Goal: Contribute content: Add original content to the website for others to see

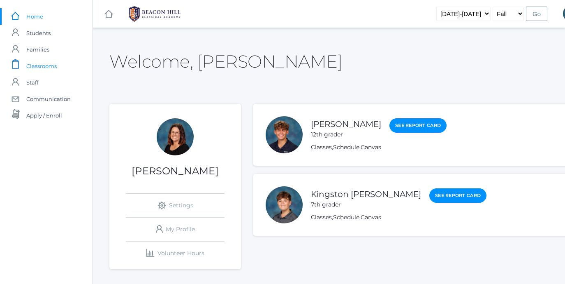
click at [51, 68] on span "Classrooms" at bounding box center [41, 66] width 30 height 16
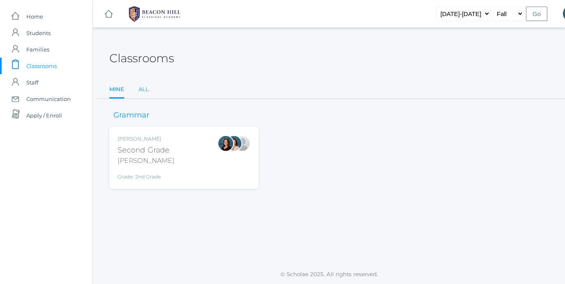
click at [142, 90] on link "All" at bounding box center [144, 89] width 10 height 16
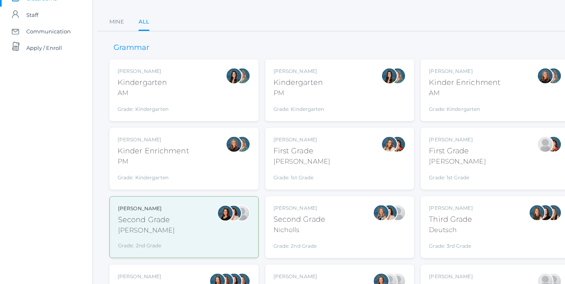
scroll to position [69, 0]
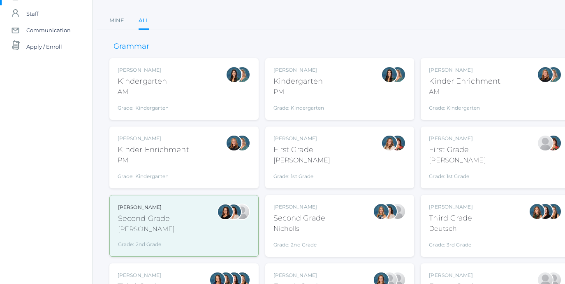
click at [314, 209] on div "[PERSON_NAME]" at bounding box center [300, 206] width 52 height 7
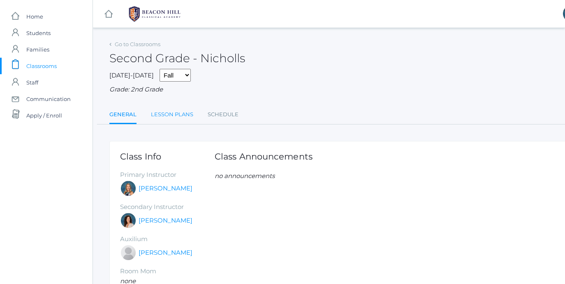
click at [182, 113] on link "Lesson Plans" at bounding box center [172, 114] width 42 height 16
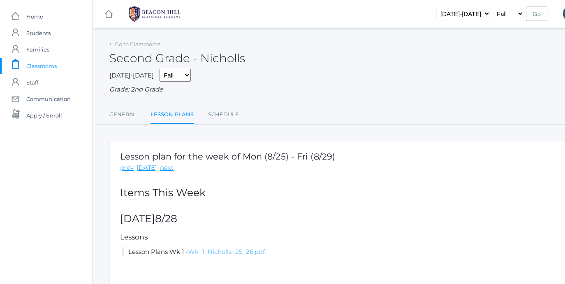
click at [227, 249] on link "Wk_1_Nicholls_25_26.pdf" at bounding box center [226, 251] width 77 height 8
click at [163, 170] on link "next" at bounding box center [167, 167] width 14 height 9
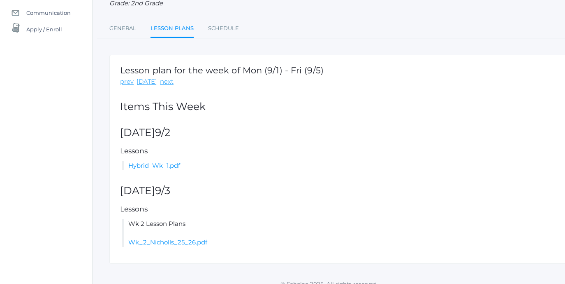
scroll to position [86, 0]
click at [177, 239] on link "Wk_2_Nicholls_25_26.pdf" at bounding box center [167, 241] width 79 height 8
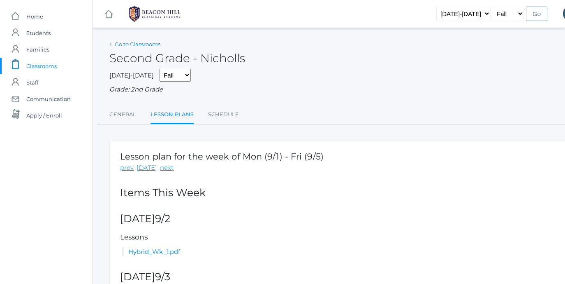
click at [137, 43] on link "Go to Classrooms" at bounding box center [138, 44] width 46 height 7
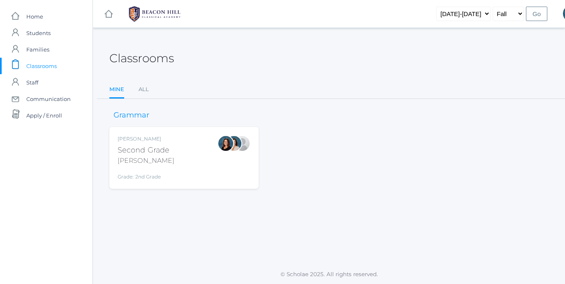
click at [146, 153] on div "Second Grade" at bounding box center [146, 149] width 57 height 11
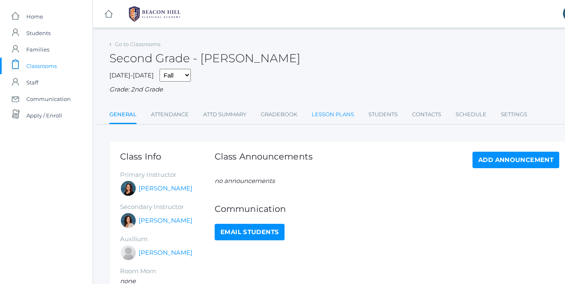
click at [323, 113] on link "Lesson Plans" at bounding box center [333, 114] width 42 height 16
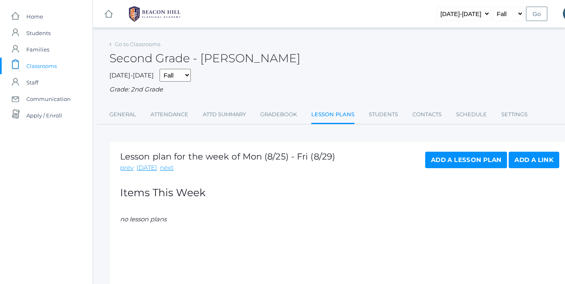
click at [449, 161] on link "Add a Lesson Plan" at bounding box center [466, 159] width 82 height 16
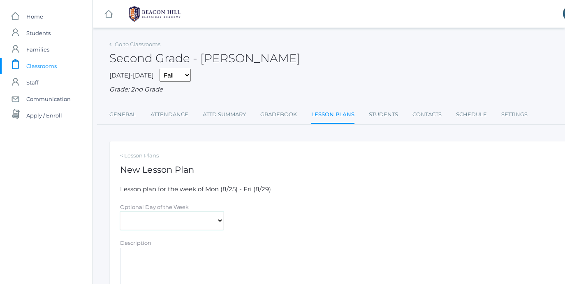
click at [206, 224] on select "Monday Tuesday Wednesday Thursday Friday" at bounding box center [172, 220] width 104 height 19
click at [120, 211] on select "Monday Tuesday Wednesday Thursday Friday" at bounding box center [172, 220] width 104 height 19
click at [207, 219] on select "Monday Tuesday Wednesday Thursday Friday" at bounding box center [172, 220] width 104 height 19
select select "2025-08-28"
click at [120, 211] on select "Monday Tuesday Wednesday Thursday Friday" at bounding box center [172, 220] width 104 height 19
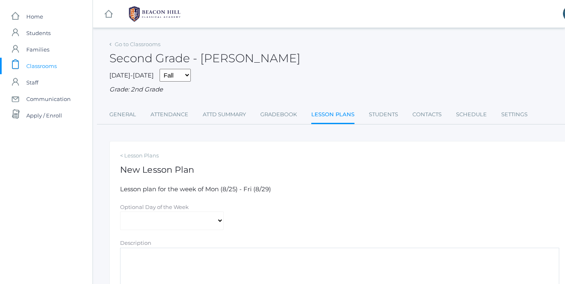
click at [200, 254] on textarea "Description" at bounding box center [339, 271] width 439 height 49
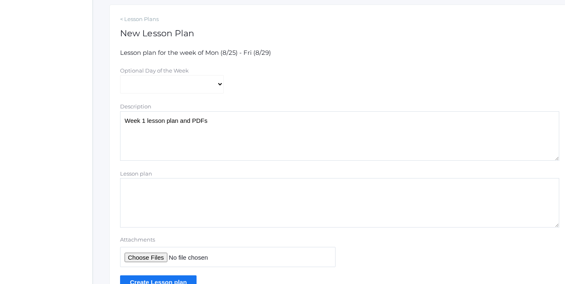
scroll to position [139, 0]
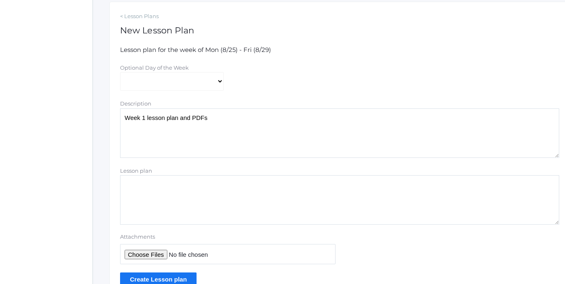
type textarea "Week 1 lesson plan and PDFs"
click at [142, 254] on input "Attachments" at bounding box center [228, 254] width 216 height 20
type input "C:\fakepath\Week 1 PDFs.pdf"
click at [160, 278] on input "Create Lesson plan" at bounding box center [158, 279] width 77 height 14
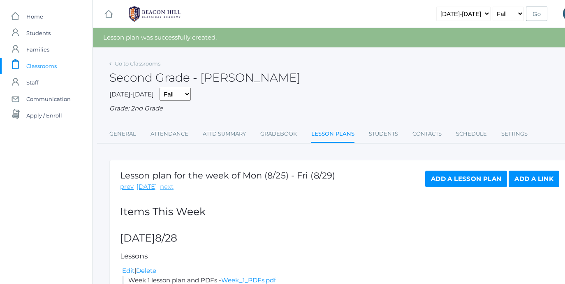
click at [163, 187] on link "next" at bounding box center [167, 186] width 14 height 9
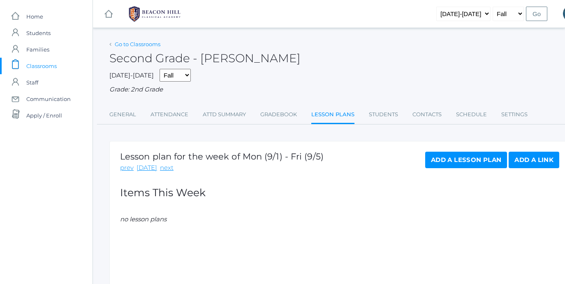
click at [153, 45] on link "Go to Classrooms" at bounding box center [138, 44] width 46 height 7
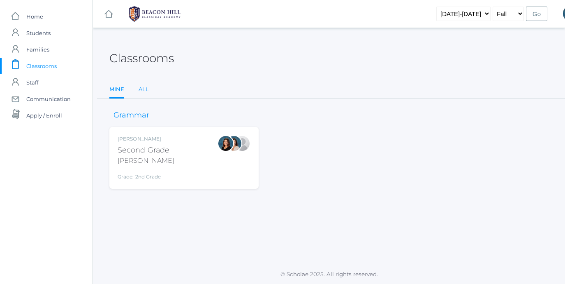
click at [145, 86] on link "All" at bounding box center [144, 89] width 10 height 16
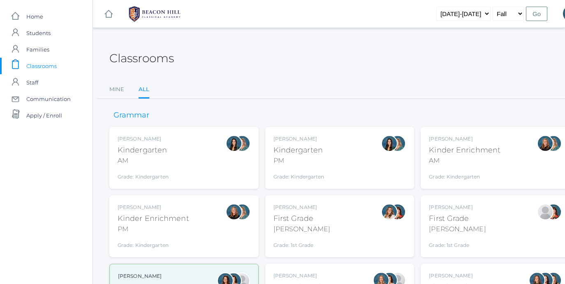
click at [297, 272] on div "Courtney Nicholls" at bounding box center [300, 275] width 52 height 7
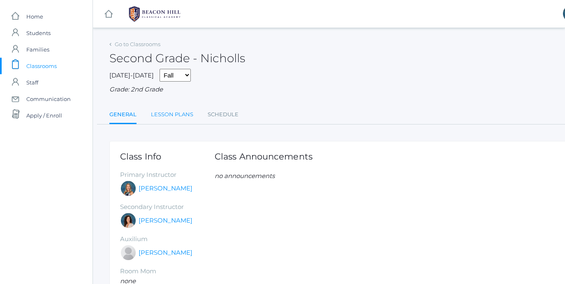
click at [173, 111] on link "Lesson Plans" at bounding box center [172, 114] width 42 height 16
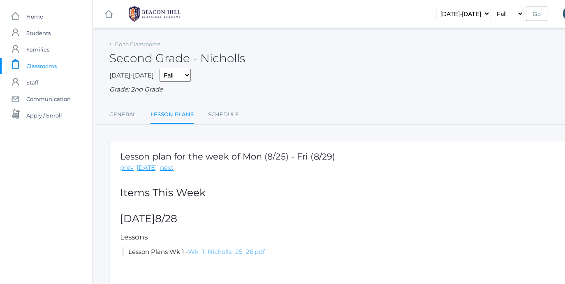
scroll to position [51, 0]
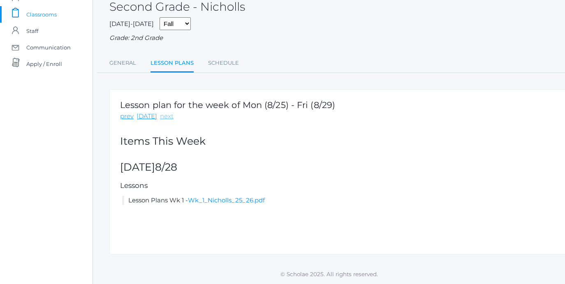
click at [164, 116] on link "next" at bounding box center [167, 116] width 14 height 9
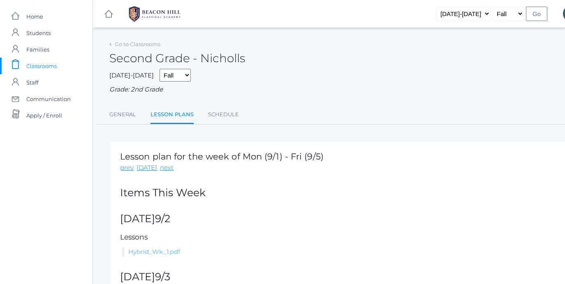
click at [163, 253] on link "Hybrid_Wk_1.pdf" at bounding box center [154, 251] width 52 height 8
click at [137, 44] on link "Go to Classrooms" at bounding box center [138, 44] width 46 height 7
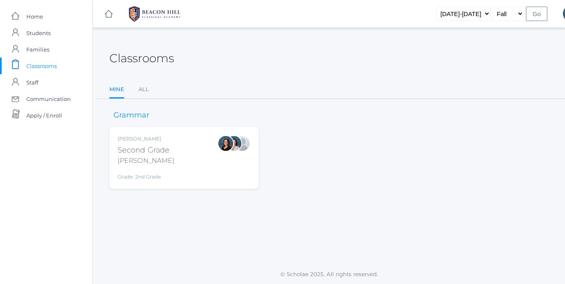
click at [133, 151] on div "Second Grade" at bounding box center [146, 149] width 57 height 11
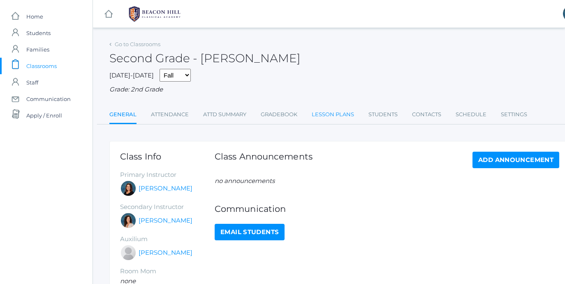
click at [322, 114] on link "Lesson Plans" at bounding box center [333, 114] width 42 height 16
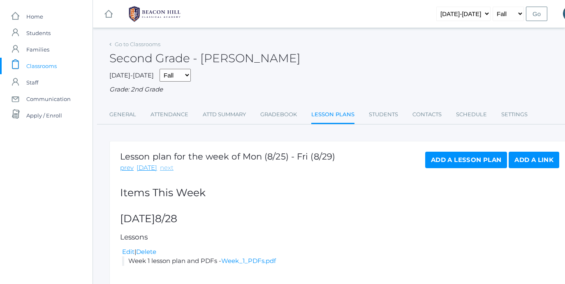
click at [164, 167] on link "next" at bounding box center [167, 167] width 14 height 9
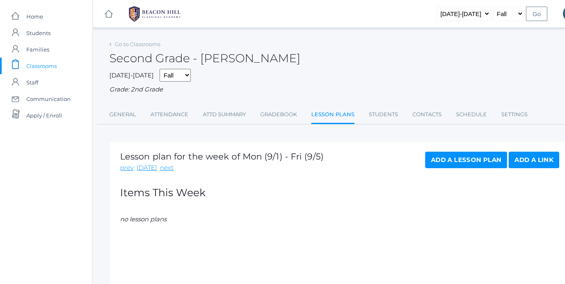
click at [446, 163] on link "Add a Lesson Plan" at bounding box center [466, 159] width 82 height 16
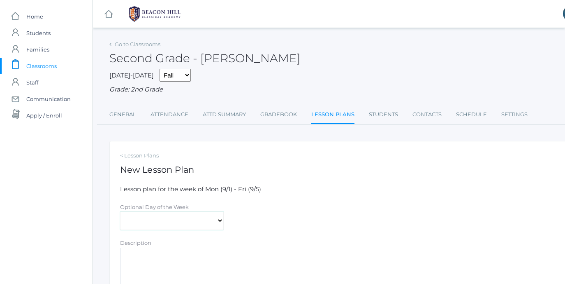
click at [154, 224] on select "Monday Tuesday Wednesday Thursday Friday" at bounding box center [172, 220] width 104 height 19
click at [120, 211] on select "Monday Tuesday Wednesday Thursday Friday" at bounding box center [172, 220] width 104 height 19
click at [153, 260] on textarea "Description" at bounding box center [339, 271] width 439 height 49
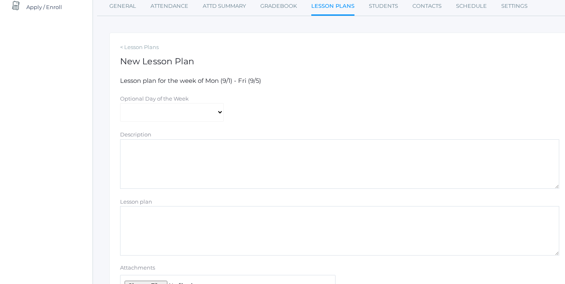
scroll to position [111, 0]
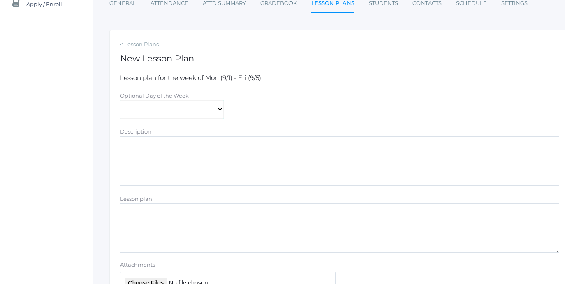
click at [141, 109] on select "Monday Tuesday Wednesday Thursday Friday" at bounding box center [172, 109] width 104 height 19
select select "2025-09-02"
click at [120, 100] on select "Monday Tuesday Wednesday Thursday Friday" at bounding box center [172, 109] width 104 height 19
click at [153, 154] on textarea "Description" at bounding box center [339, 160] width 439 height 49
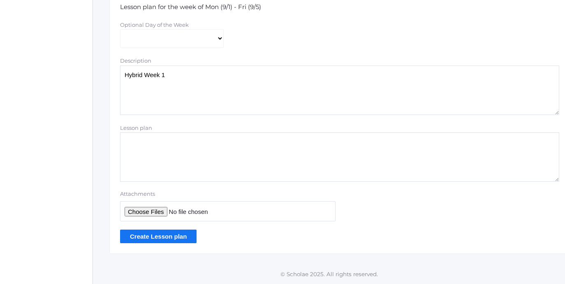
type textarea "Hybrid Week 1"
click at [150, 209] on input "Attachments" at bounding box center [228, 211] width 216 height 20
type input "C:\fakepath\Hybrid_Wk_1.pdf"
click at [174, 228] on form "Lesson plan for the week of Mon (9/1) - Fri (9/5) Optional Day of the Week Mond…" at bounding box center [339, 122] width 439 height 240
click at [173, 236] on input "Create Lesson plan" at bounding box center [158, 236] width 77 height 14
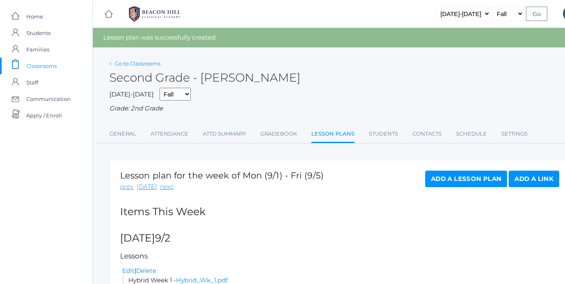
click at [121, 63] on link "Go to Classrooms" at bounding box center [138, 63] width 46 height 7
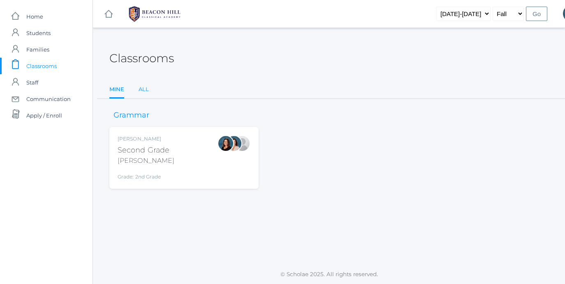
click at [140, 88] on link "All" at bounding box center [144, 89] width 10 height 16
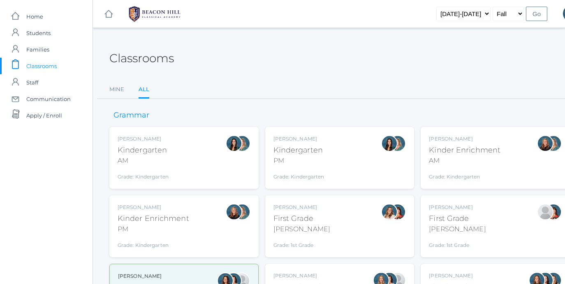
click at [209, 160] on div "Jordyn Dewey Kindergarten AM Grade: Kindergarten *KIND" at bounding box center [184, 157] width 133 height 45
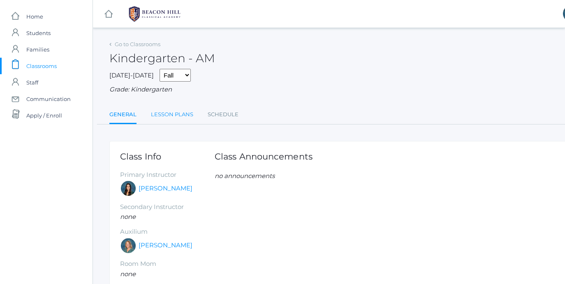
click at [173, 118] on link "Lesson Plans" at bounding box center [172, 114] width 42 height 16
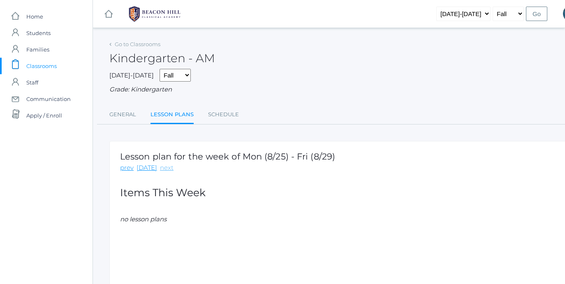
click at [161, 170] on link "next" at bounding box center [167, 167] width 14 height 9
click at [139, 49] on div "Kindergarten - AM" at bounding box center [339, 53] width 461 height 30
click at [136, 40] on div "Go to Classrooms" at bounding box center [134, 44] width 51 height 8
click at [136, 44] on link "Go to Classrooms" at bounding box center [138, 44] width 46 height 7
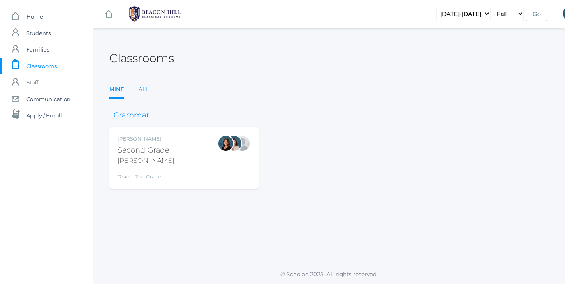
click at [143, 90] on link "All" at bounding box center [144, 89] width 10 height 16
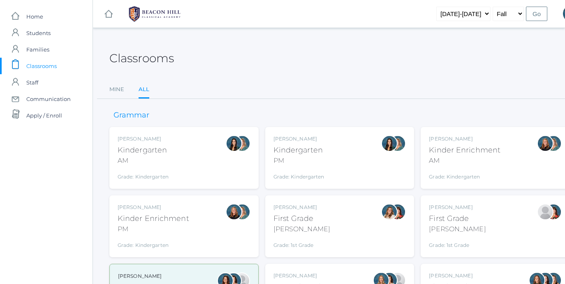
click at [291, 272] on div "[PERSON_NAME]" at bounding box center [300, 275] width 52 height 7
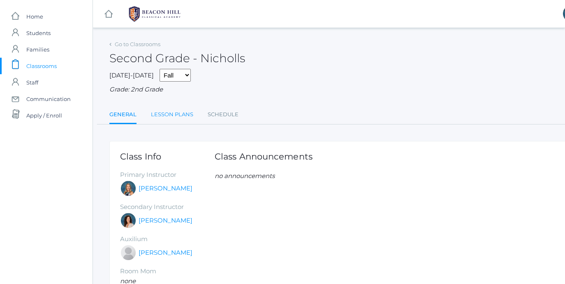
click at [172, 117] on link "Lesson Plans" at bounding box center [172, 114] width 42 height 16
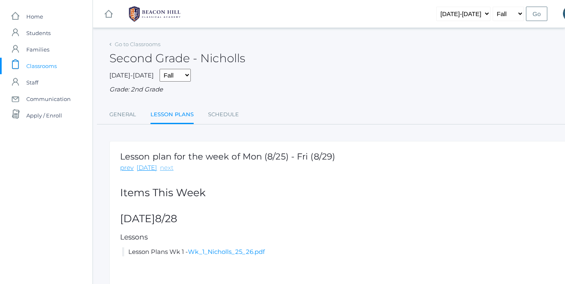
click at [161, 167] on link "next" at bounding box center [167, 167] width 14 height 9
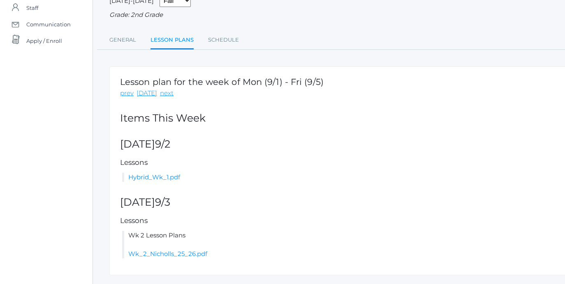
scroll to position [79, 0]
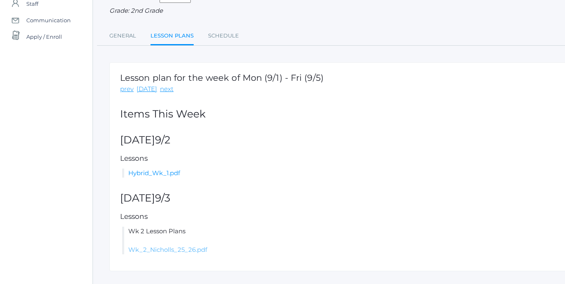
click at [169, 249] on link "Wk_2_Nicholls_25_26.pdf" at bounding box center [167, 249] width 79 height 8
